Goal: Task Accomplishment & Management: Use online tool/utility

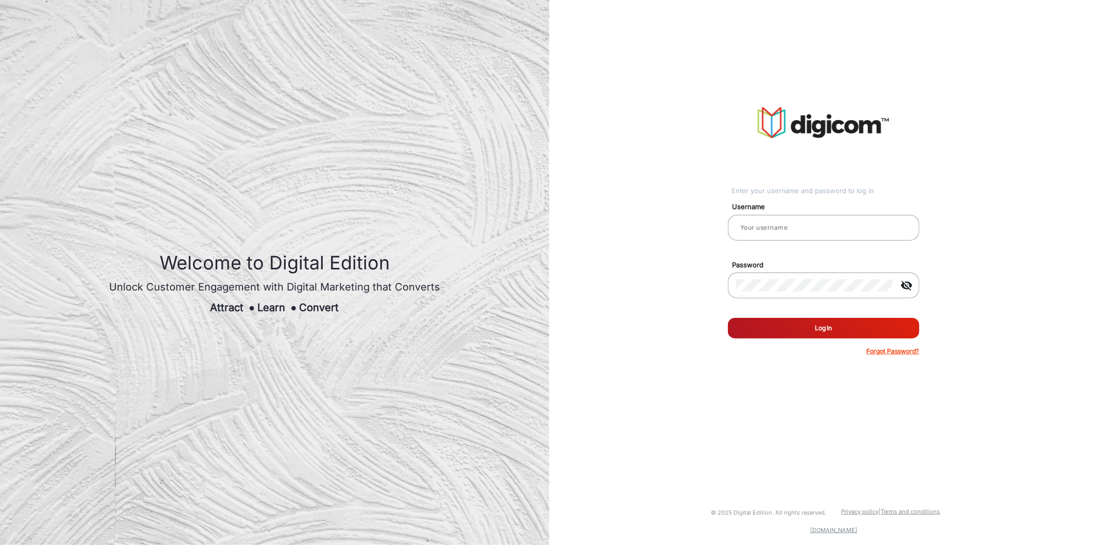
type input "TestHabanero"
click at [851, 336] on button "Log In" at bounding box center [823, 328] width 191 height 21
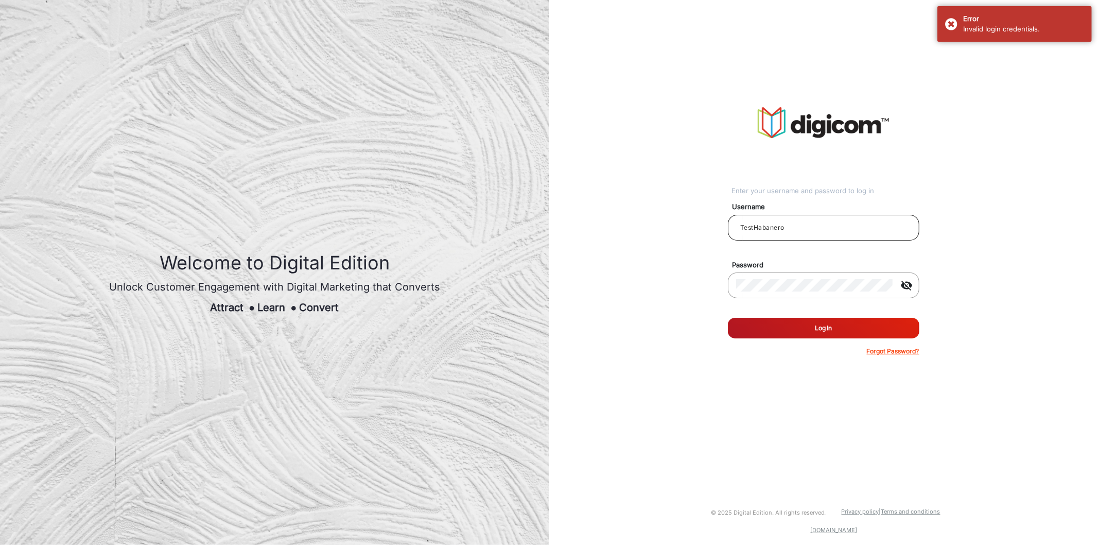
click at [831, 234] on div "TestHabanero" at bounding box center [823, 227] width 175 height 29
